Goal: Information Seeking & Learning: Learn about a topic

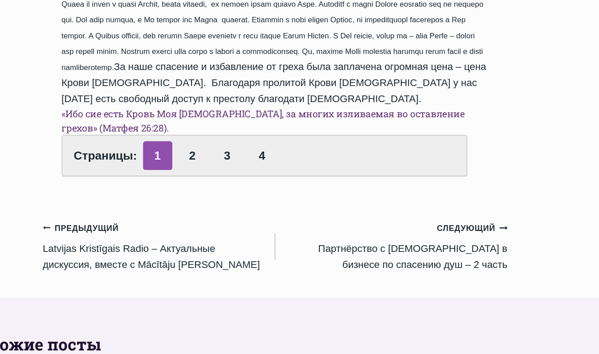
scroll to position [427, 0]
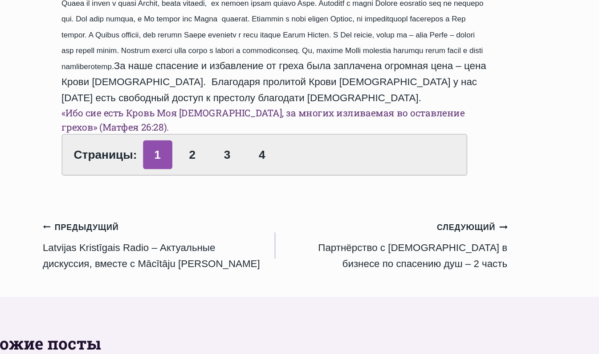
click at [513, 253] on div "Обзор проповедей Сила Божьей любви и Крови Христа Автор Rolands Z 2015-Февраль-…" at bounding box center [299, 207] width 599 height 987
click at [234, 191] on link "2" at bounding box center [236, 202] width 22 height 22
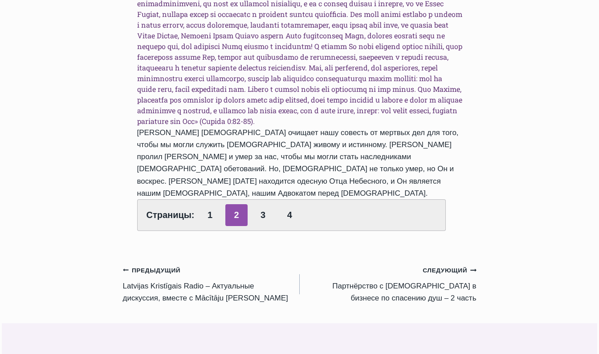
scroll to position [528, 0]
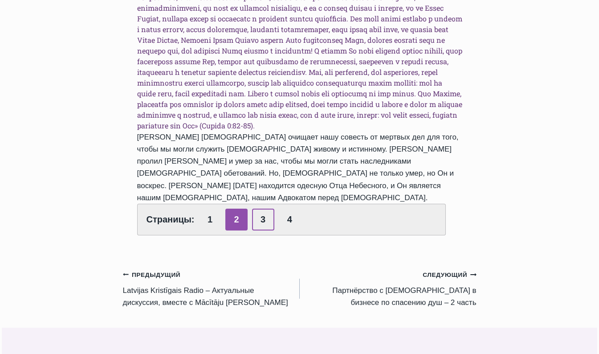
click at [262, 208] on link "3" at bounding box center [263, 219] width 22 height 22
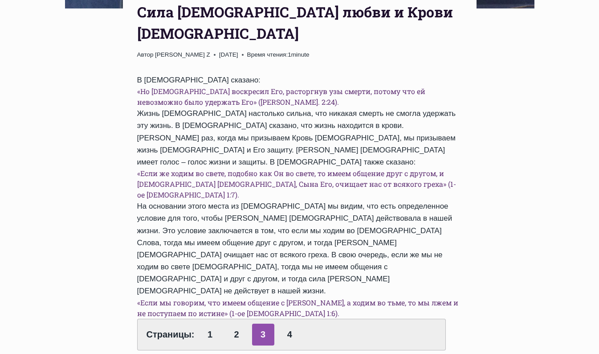
scroll to position [398, 0]
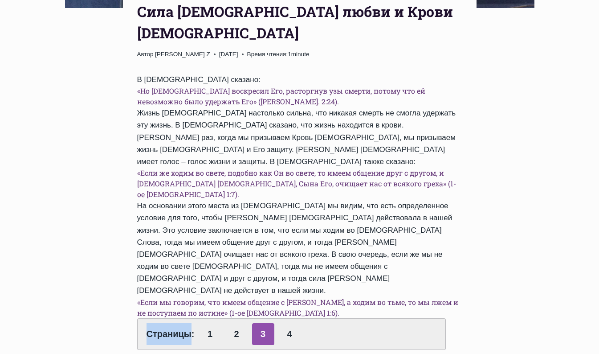
click at [564, 233] on div "Обзор проповедей Сила Божьей любви и Крови Христа Автор [PERSON_NAME] Z [DATE] …" at bounding box center [299, 302] width 599 height 1116
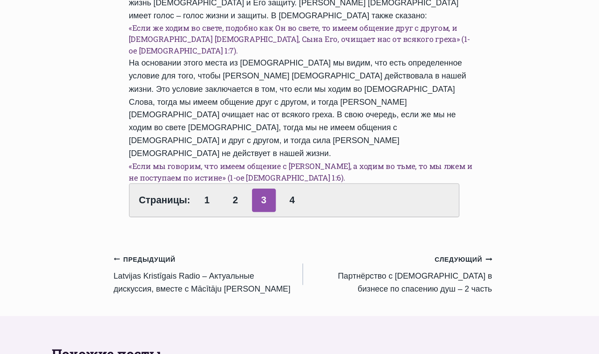
scroll to position [522, 0]
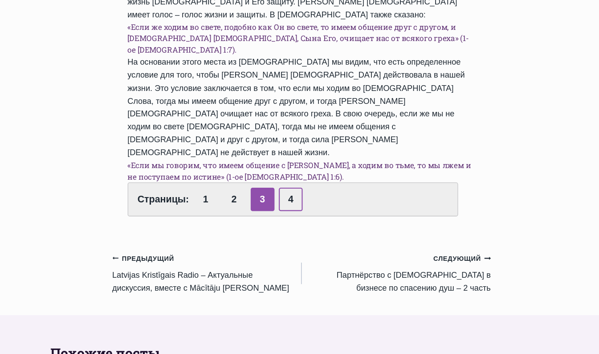
click at [290, 198] on link "4" at bounding box center [289, 209] width 22 height 22
